Goal: Find specific fact: Find specific fact

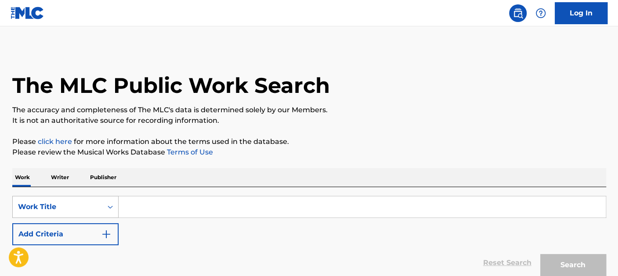
click at [105, 199] on div "Search Form" at bounding box center [110, 207] width 16 height 16
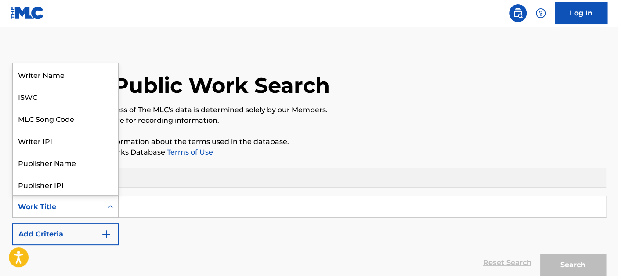
scroll to position [44, 0]
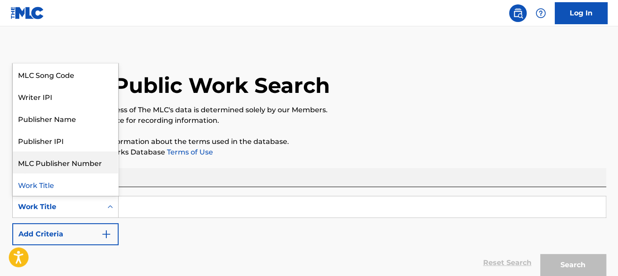
click at [69, 158] on div "MLC Publisher Number" at bounding box center [65, 162] width 105 height 22
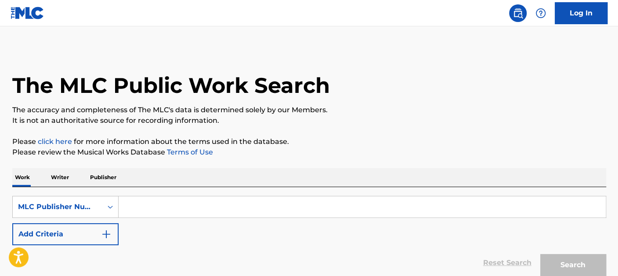
click at [157, 198] on input "Search Form" at bounding box center [362, 206] width 487 height 21
paste input "GA6080"
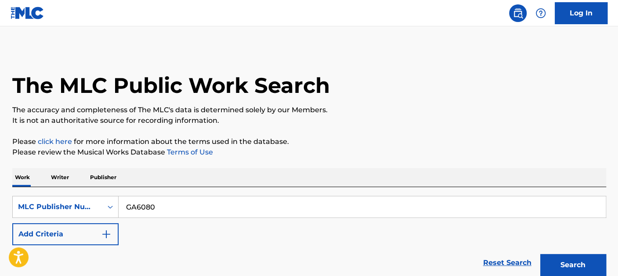
type input "GA6080"
click at [541, 254] on button "Search" at bounding box center [574, 265] width 66 height 22
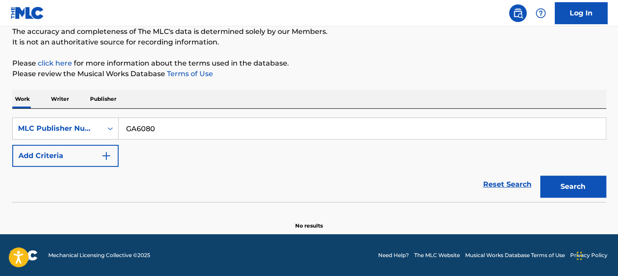
click at [195, 131] on input "GA6080" at bounding box center [362, 128] width 487 height 21
click at [541, 175] on button "Search" at bounding box center [574, 186] width 66 height 22
click at [108, 128] on icon "Search Form" at bounding box center [110, 128] width 9 height 9
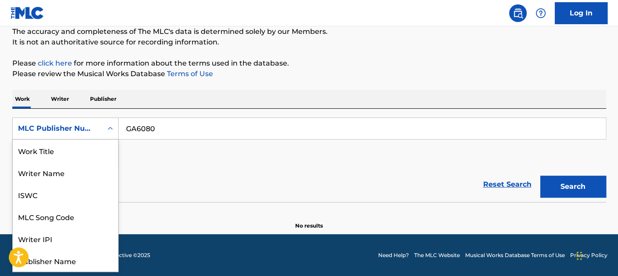
scroll to position [44, 0]
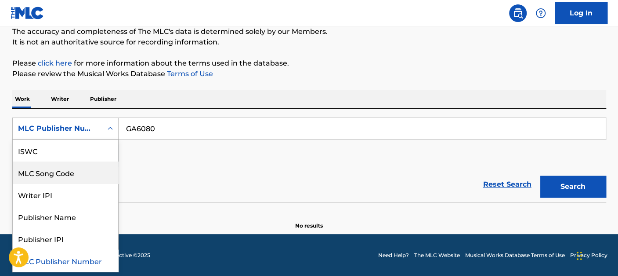
click at [72, 171] on div "MLC Song Code" at bounding box center [65, 172] width 105 height 22
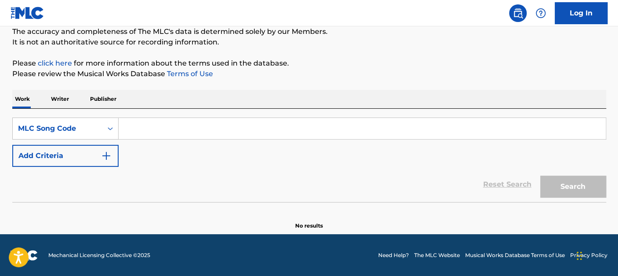
click at [188, 127] on input "Search Form" at bounding box center [362, 128] width 487 height 21
paste input "GA6080"
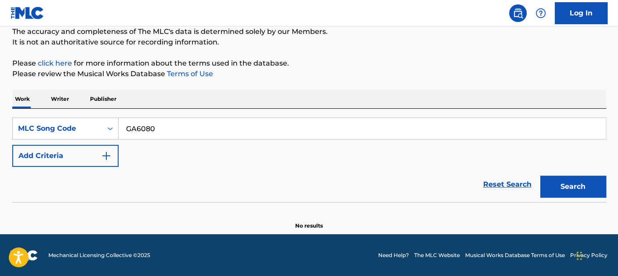
type input "GA6080"
click at [541, 175] on button "Search" at bounding box center [574, 186] width 66 height 22
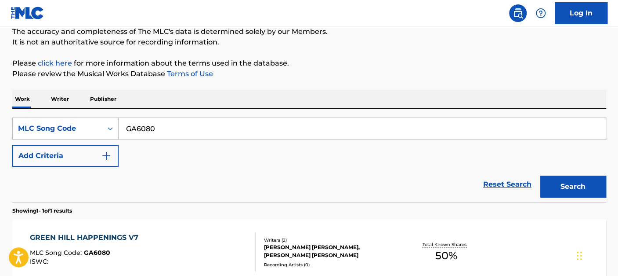
scroll to position [175, 0]
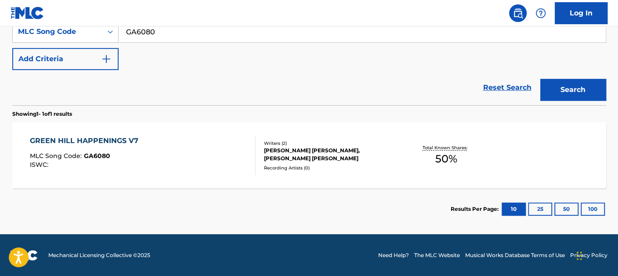
click at [183, 145] on div "GREEN HILL HAPPENINGS V7 MLC Song Code : GA6080 ISWC :" at bounding box center [143, 155] width 226 height 40
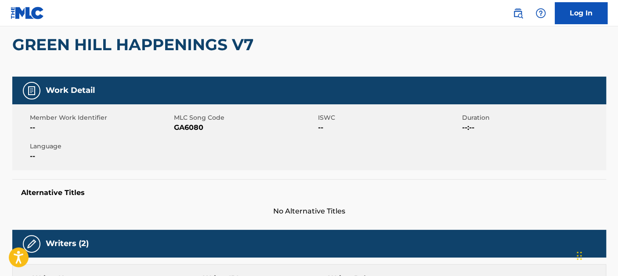
scroll to position [79, 0]
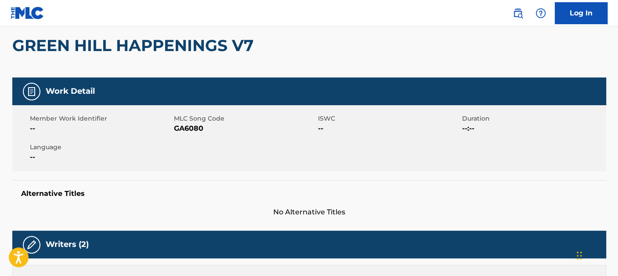
click at [184, 126] on span "GA6080" at bounding box center [245, 128] width 142 height 11
copy span "GA6080"
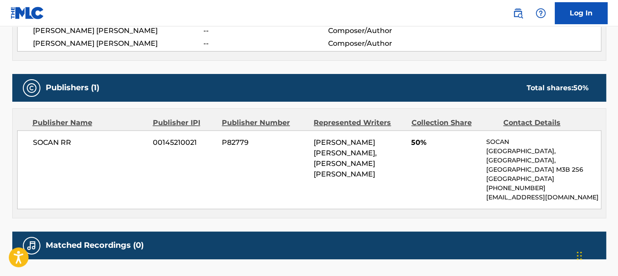
scroll to position [356, 0]
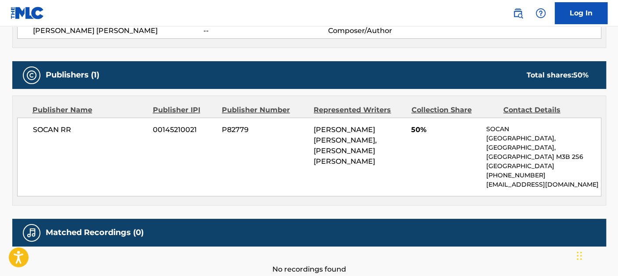
click at [234, 120] on div "SOCAN RR 00145210021 P82779 [PERSON_NAME] [PERSON_NAME], [PERSON_NAME] [PERSON_…" at bounding box center [309, 156] width 585 height 79
click at [235, 125] on span "P82779" at bounding box center [264, 129] width 85 height 11
copy span "P82779"
